Goal: Task Accomplishment & Management: Manage account settings

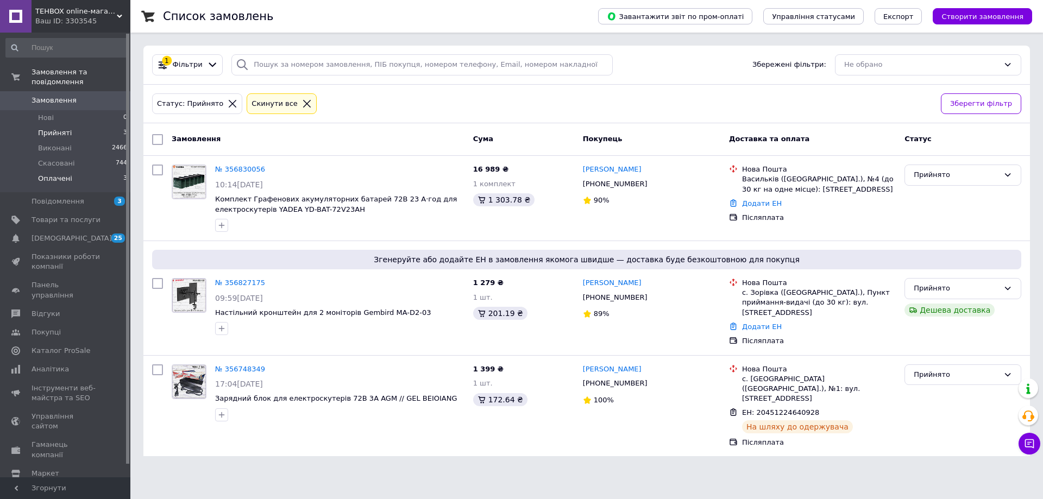
click at [53, 174] on span "Оплачені" at bounding box center [55, 179] width 34 height 10
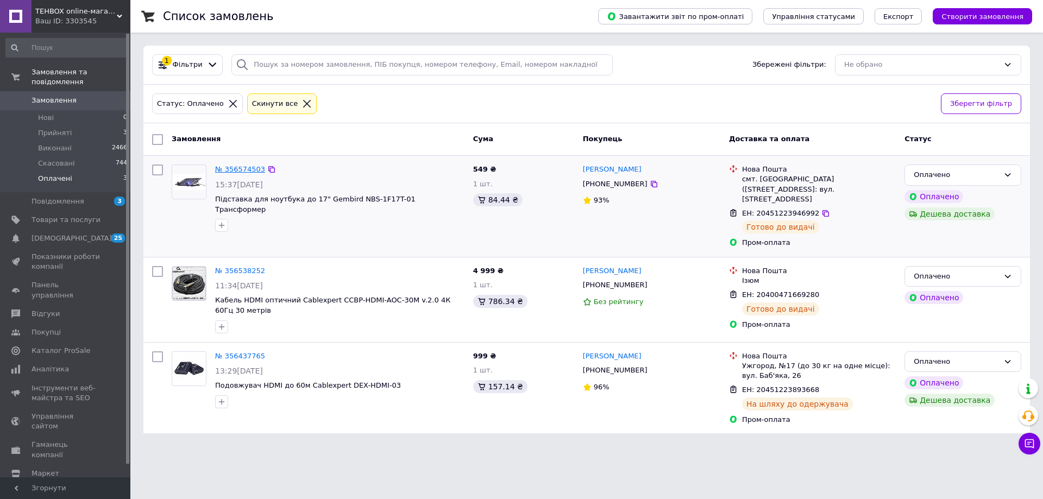
click at [242, 168] on link "№ 356574503" at bounding box center [240, 169] width 50 height 8
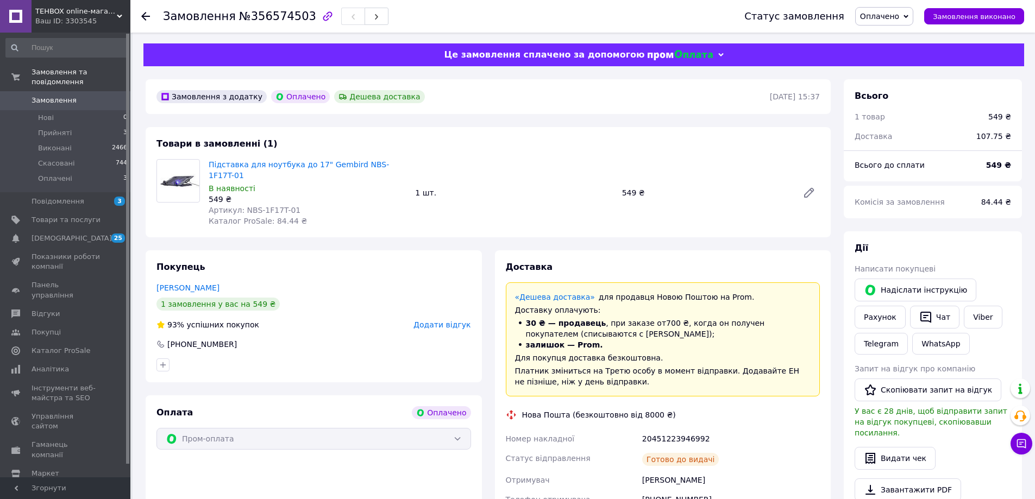
click at [971, 285] on div "Надіслати інструкцію Рахунок   Чат Viber Telegram WhatsApp" at bounding box center [932, 317] width 161 height 80
click at [552, 185] on div "1 шт." at bounding box center [514, 192] width 206 height 15
click at [255, 252] on div "Покупець [PERSON_NAME] 1 замовлення у вас на 549 ₴ 93% успішних покупок Додати …" at bounding box center [314, 316] width 336 height 132
click at [980, 319] on link "Viber" at bounding box center [983, 317] width 38 height 23
click at [786, 429] on div "20451223946992" at bounding box center [731, 439] width 182 height 20
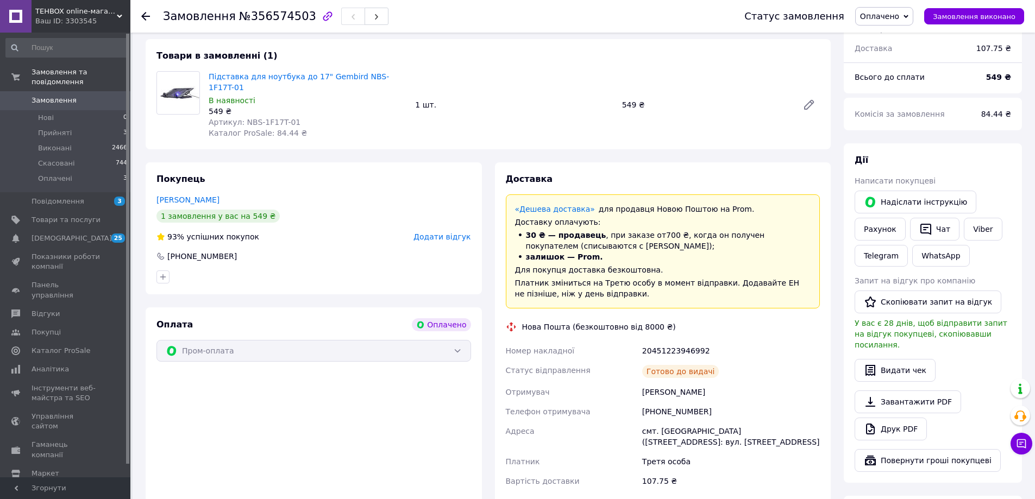
scroll to position [109, 0]
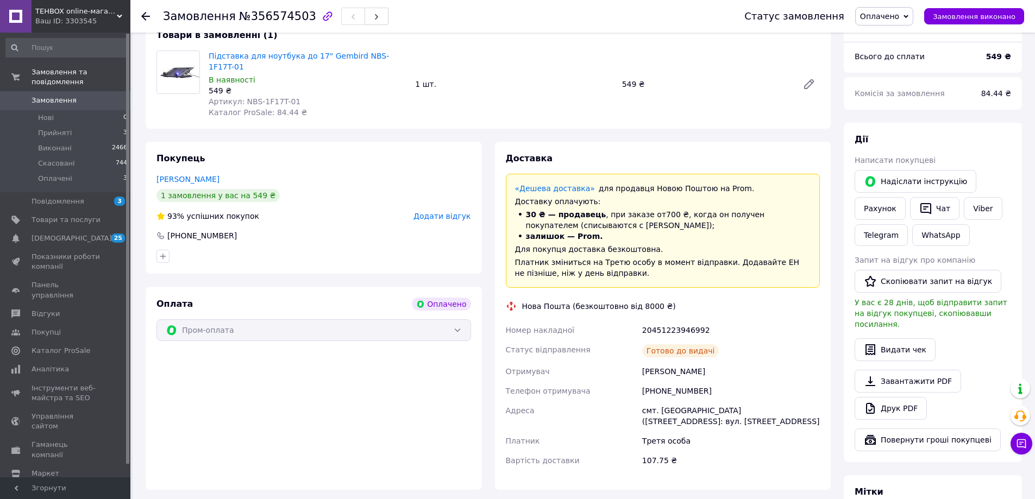
click at [680, 362] on div "[PERSON_NAME]" at bounding box center [731, 372] width 182 height 20
copy div "[PERSON_NAME]"
drag, startPoint x: 400, startPoint y: 55, endPoint x: 208, endPoint y: 50, distance: 192.4
click at [208, 50] on div "Підставка для ноутбука до 17" Gembird NBS-1F17T-01 В наявності 549 ₴ Артикул: N…" at bounding box center [307, 84] width 206 height 72
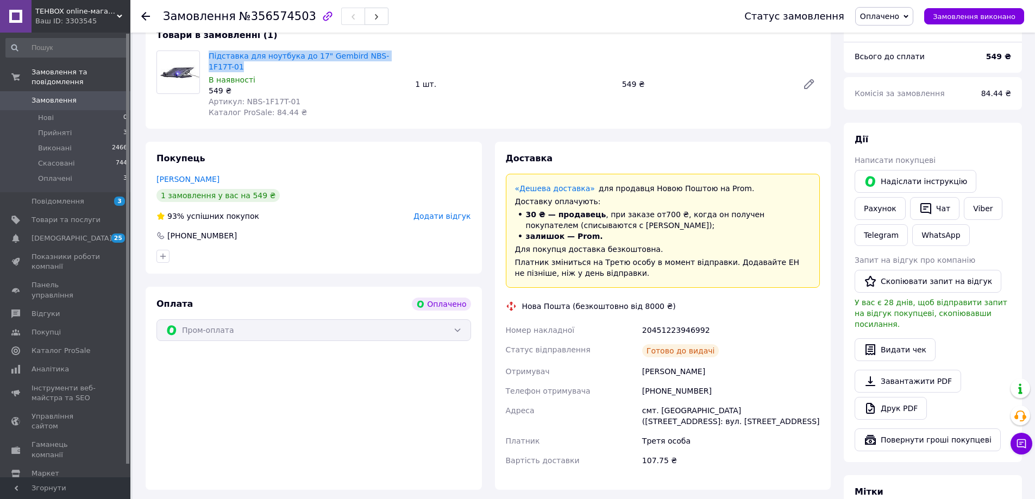
copy link "Підставка для ноутбука до 17" Gembird NBS-1F17T-01"
drag, startPoint x: 754, startPoint y: 320, endPoint x: 719, endPoint y: 320, distance: 34.8
click at [754, 321] on div "20451223946992" at bounding box center [731, 331] width 182 height 20
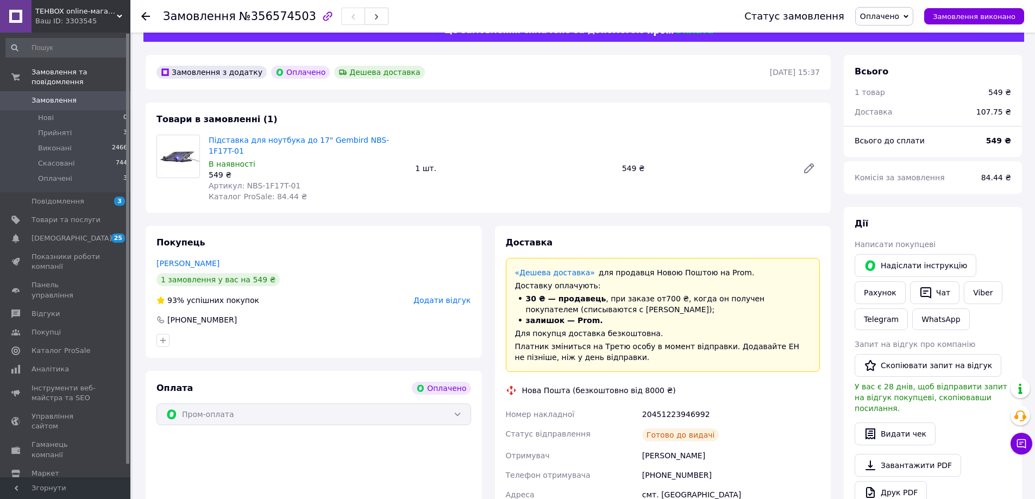
scroll to position [0, 0]
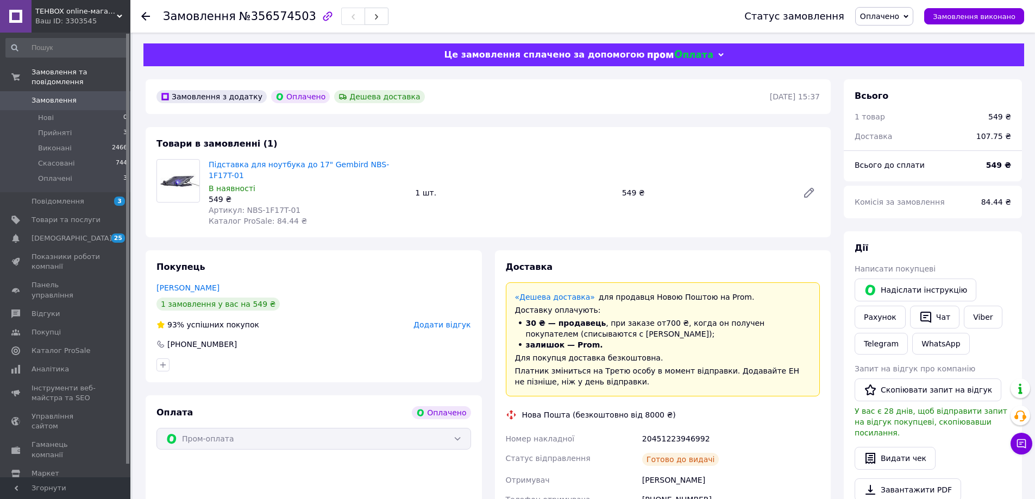
click at [143, 16] on use at bounding box center [145, 16] width 9 height 9
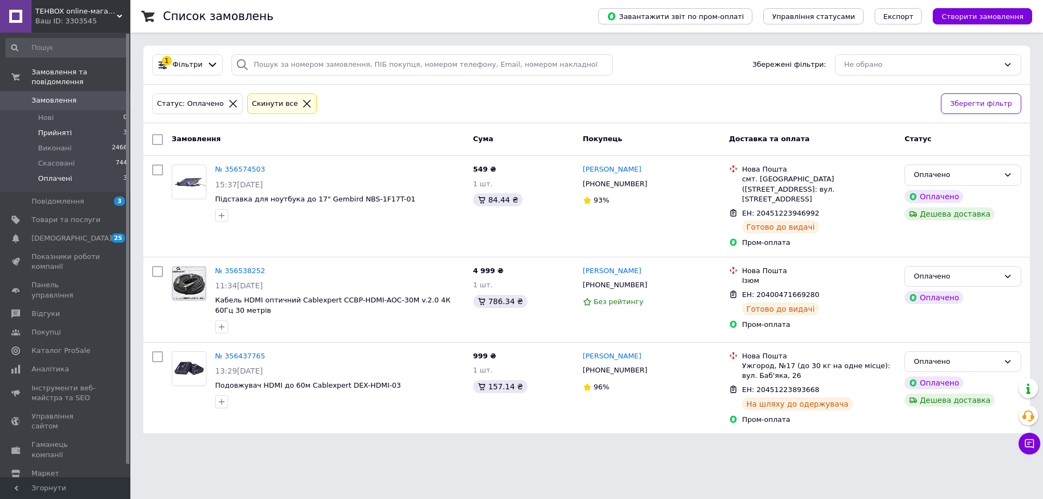
click at [51, 128] on span "Прийняті" at bounding box center [55, 133] width 34 height 10
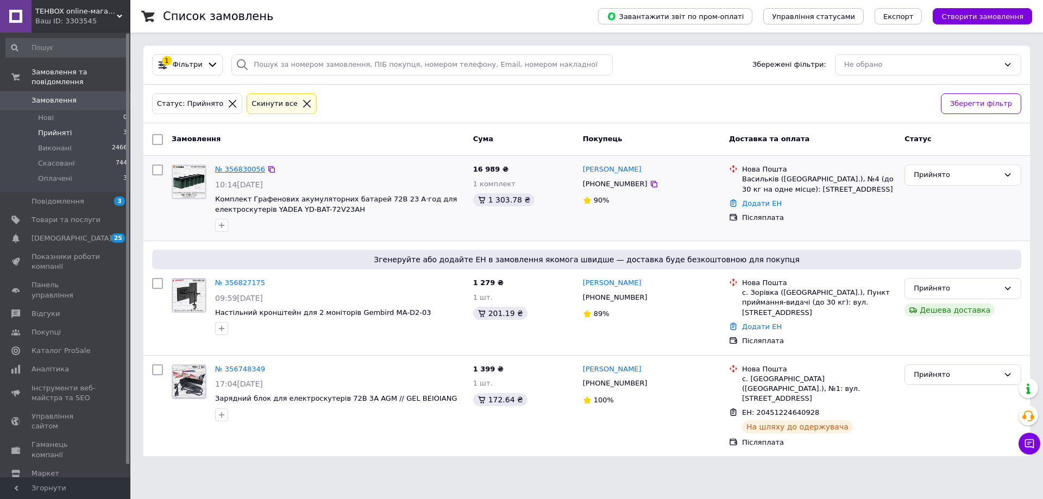
click at [236, 171] on link "№ 356830056" at bounding box center [240, 169] width 50 height 8
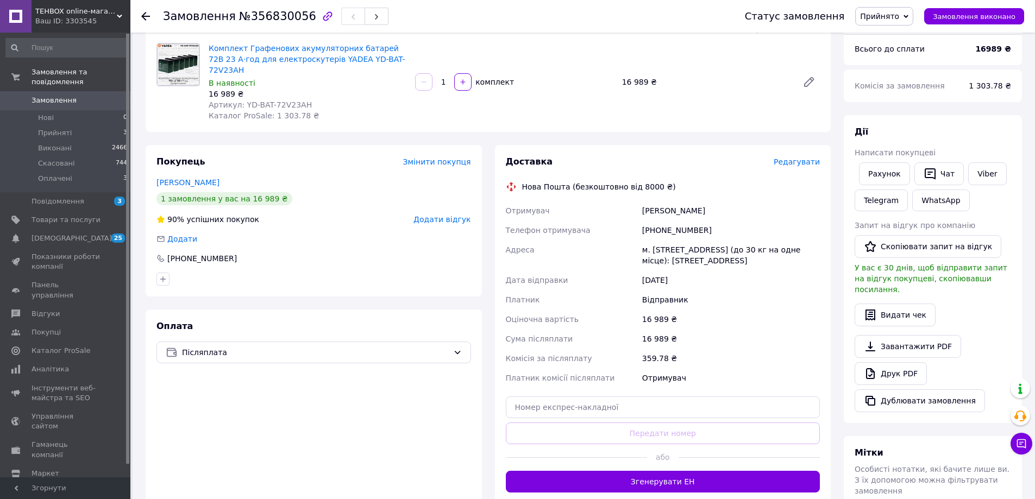
scroll to position [109, 0]
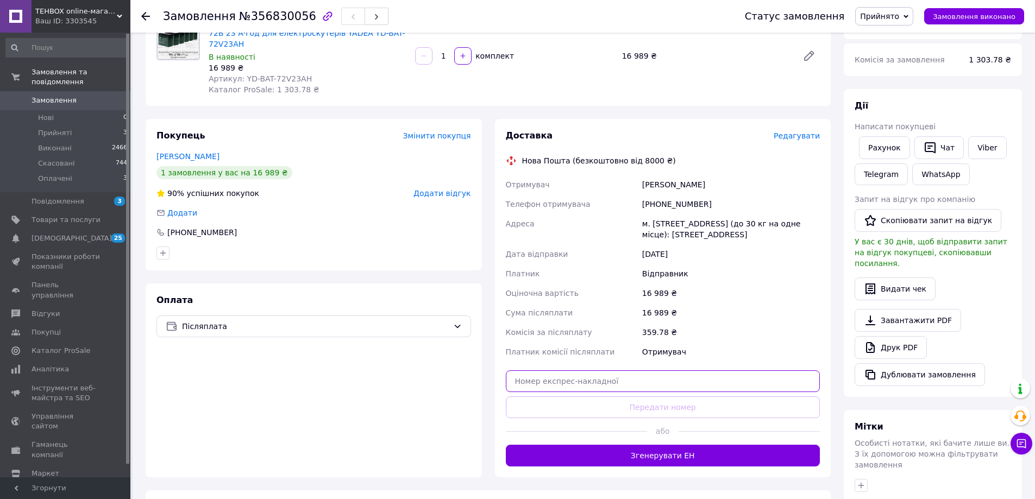
click at [619, 372] on input "text" at bounding box center [663, 382] width 315 height 22
paste input "20451225134168"
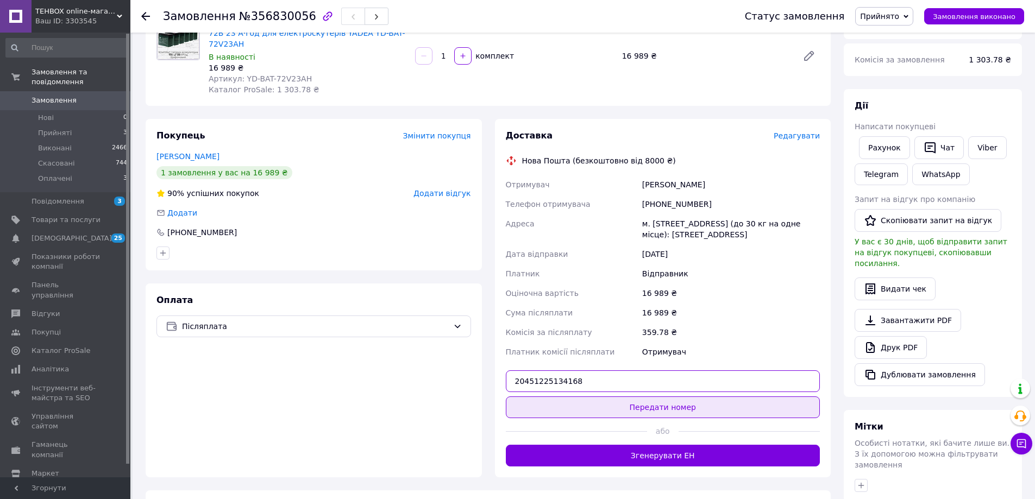
type input "20451225134168"
click at [644, 397] on button "Передати номер" at bounding box center [663, 408] width 315 height 22
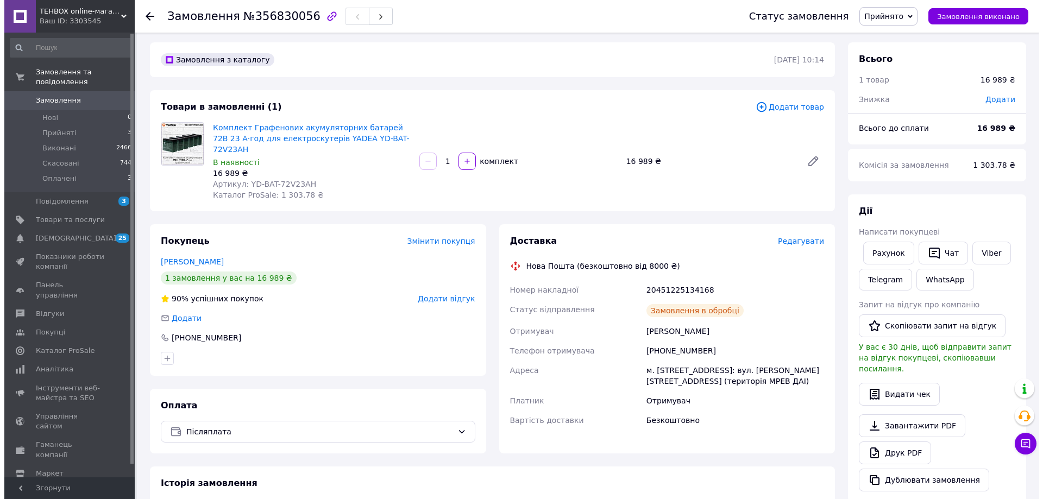
scroll to position [0, 0]
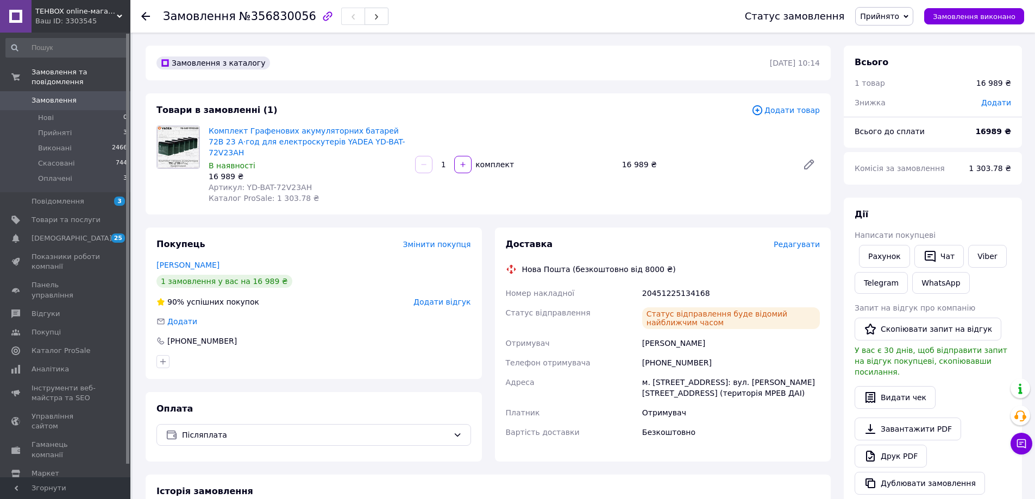
click at [145, 16] on use at bounding box center [145, 16] width 9 height 9
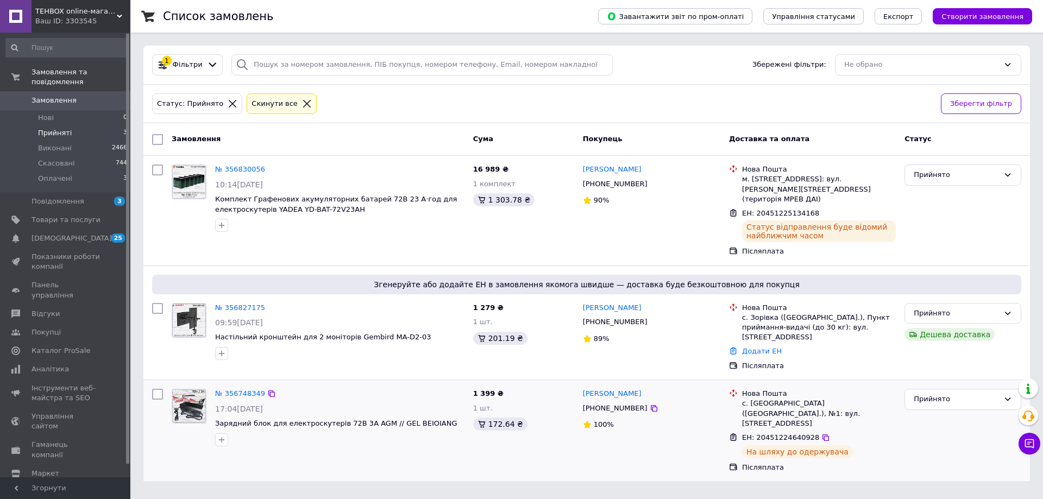
drag, startPoint x: 864, startPoint y: 469, endPoint x: 823, endPoint y: 441, distance: 50.2
click at [864, 469] on html "TEHBOX online-магазин Ваш ID: 3303545 Сайт TEHBOX online-магазин Кабінет покупц…" at bounding box center [521, 247] width 1043 height 494
